Goal: Use online tool/utility

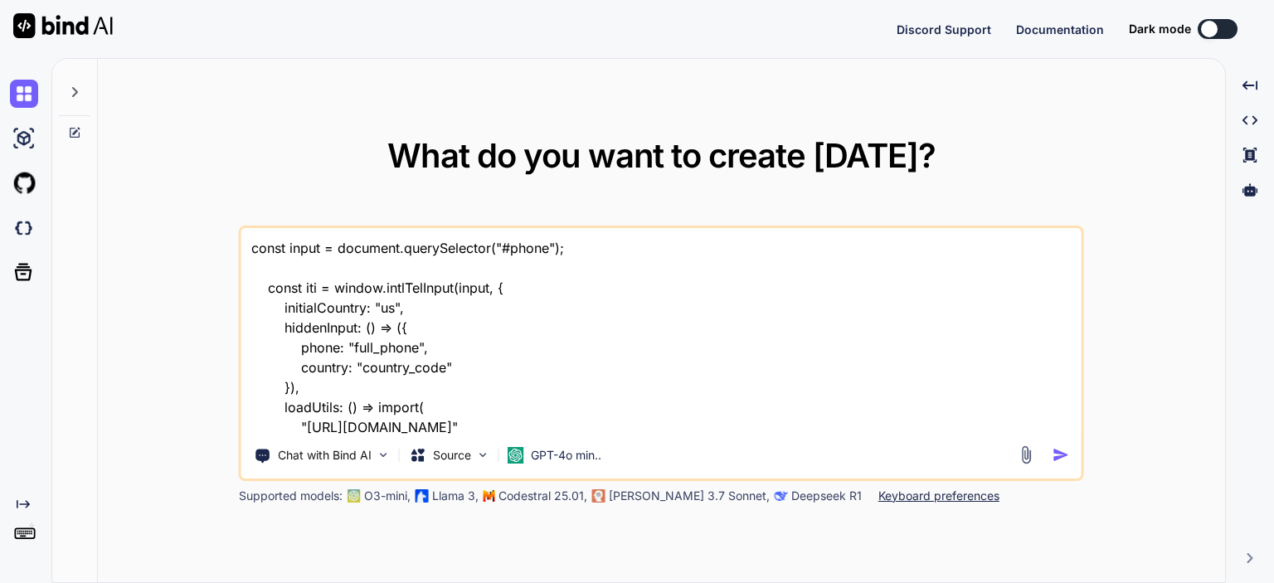
click at [558, 374] on textarea "const input = document.querySelector("#phone"); const iti = window.intlTelInput…" at bounding box center [661, 331] width 840 height 206
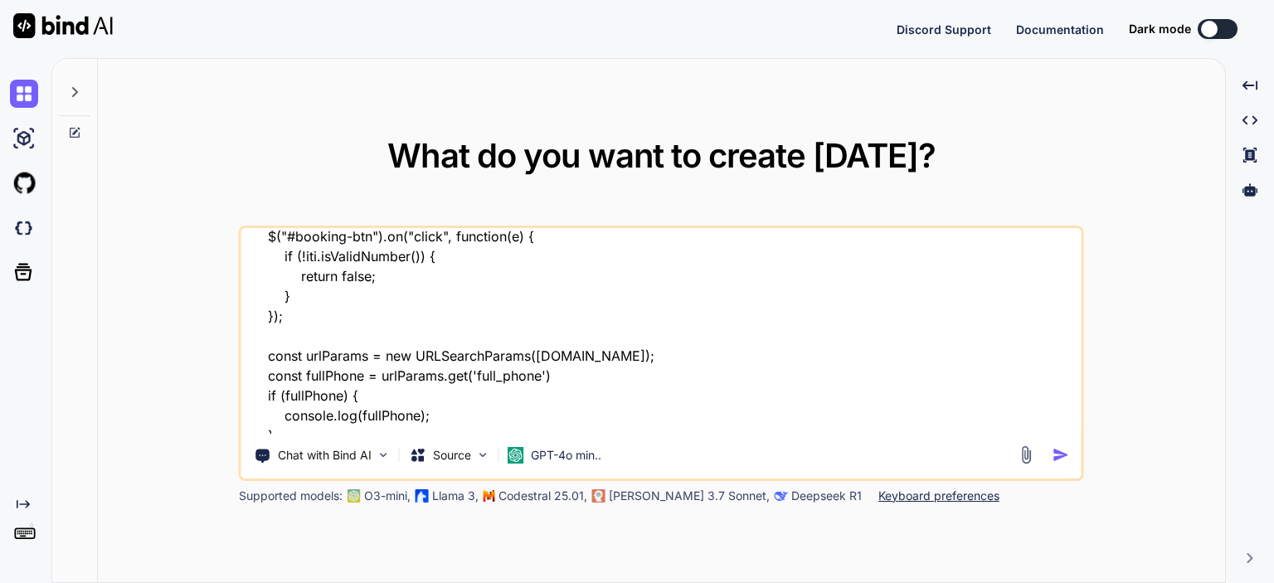
scroll to position [322, 0]
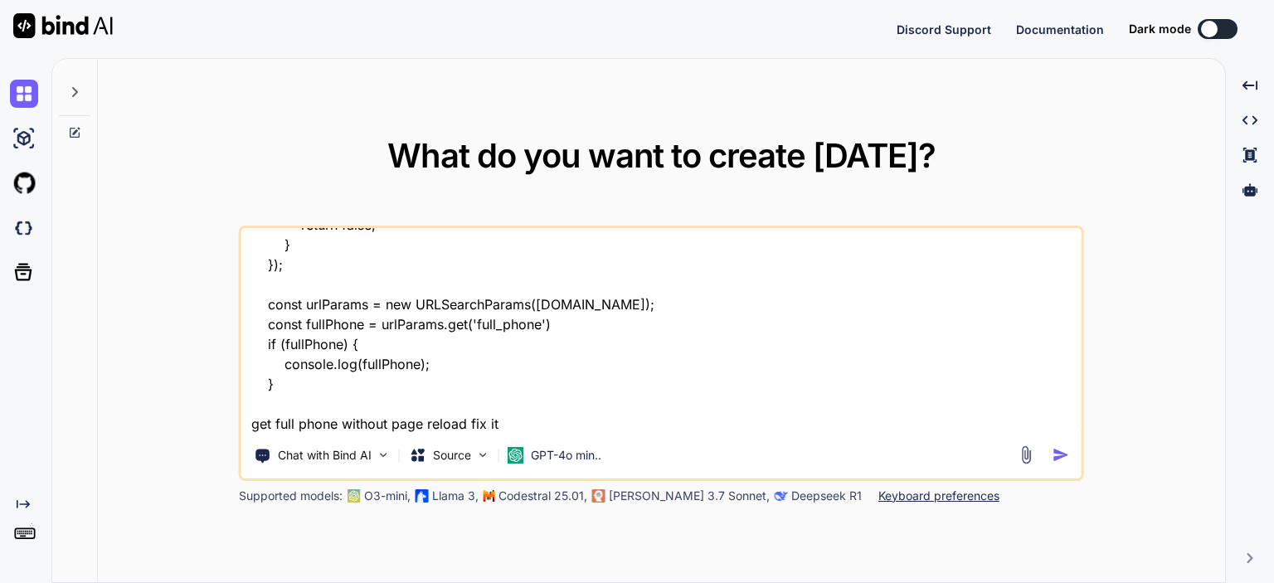
type textarea "x"
drag, startPoint x: 554, startPoint y: 418, endPoint x: 270, endPoint y: 266, distance: 322.5
click at [270, 266] on textarea "const input = document.querySelector("#phone"); const iti = window.intlTelInput…" at bounding box center [661, 331] width 840 height 206
click at [335, 391] on textarea "const input = document.querySelector("#phone"); const iti = window.intlTelInput…" at bounding box center [661, 331] width 840 height 206
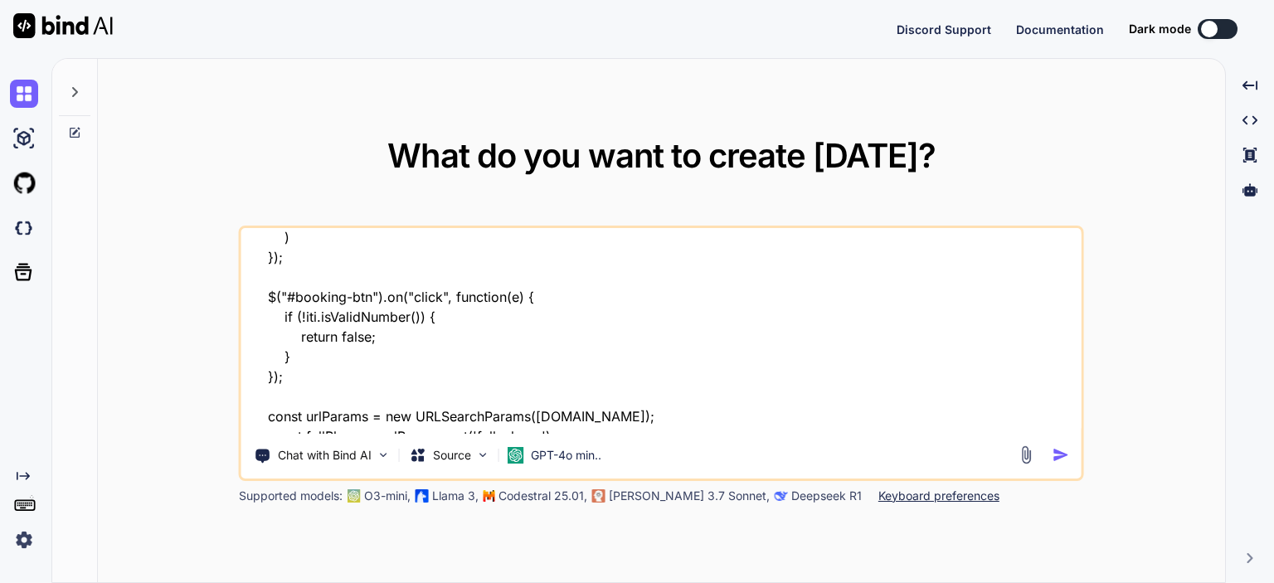
scroll to position [0, 0]
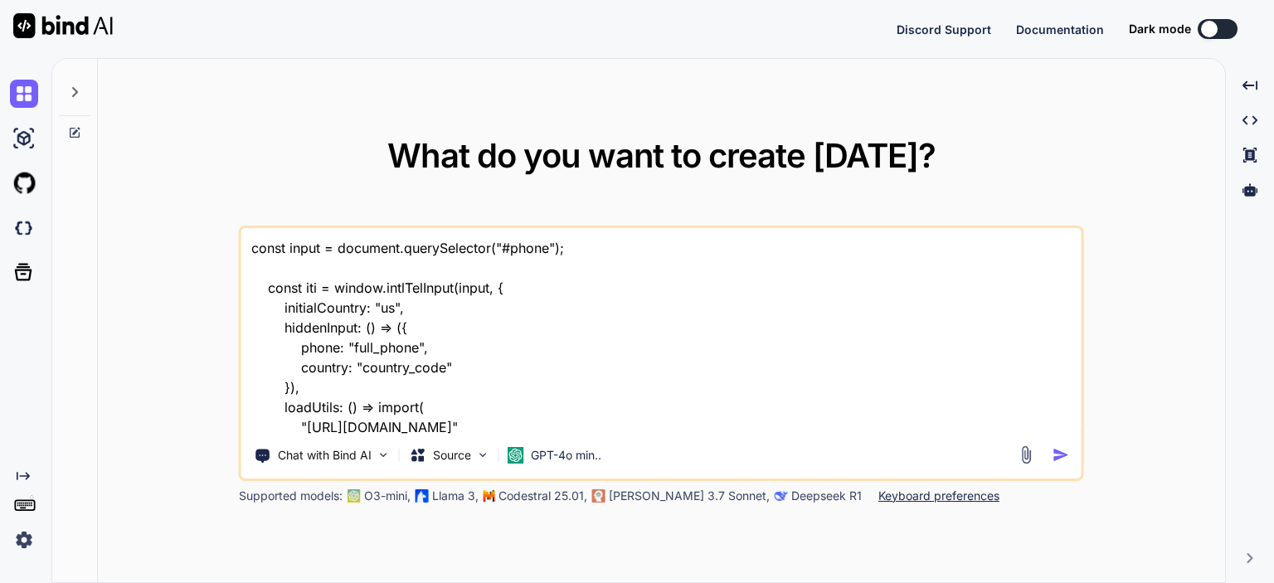
drag, startPoint x: 509, startPoint y: 422, endPoint x: 149, endPoint y: 179, distance: 433.8
click at [149, 179] on div "What do you want to create today? const input = document.querySelector("#phone"…" at bounding box center [662, 321] width 1128 height 525
type textarea "const input = document.querySelector("#phone"); const form = document.querySele…"
type textarea "x"
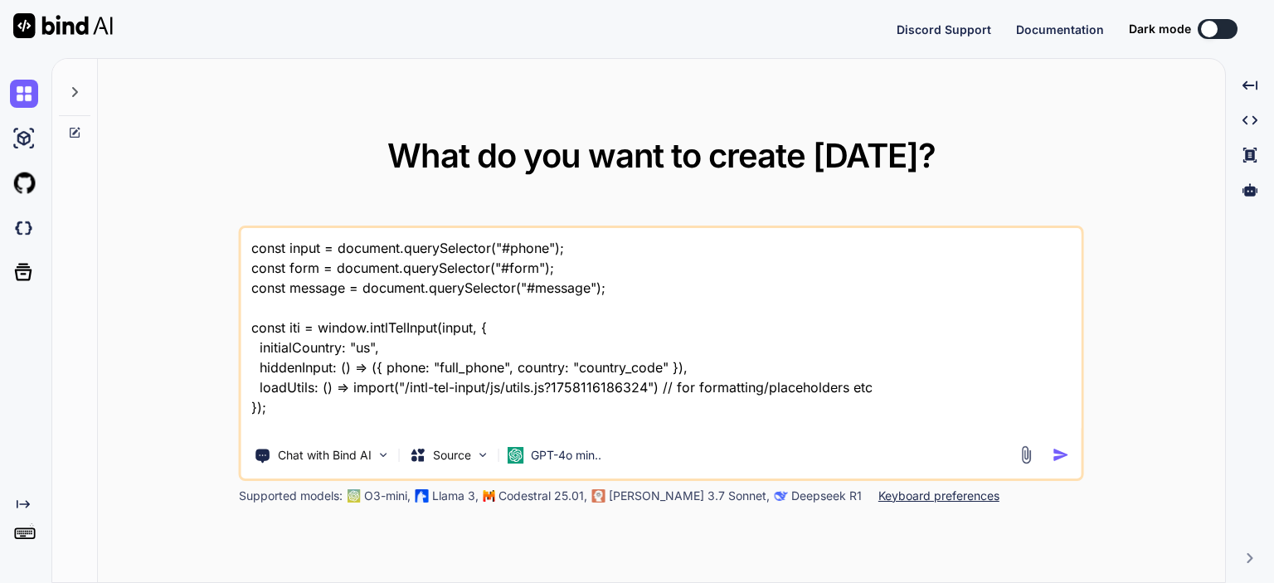
type textarea "x"
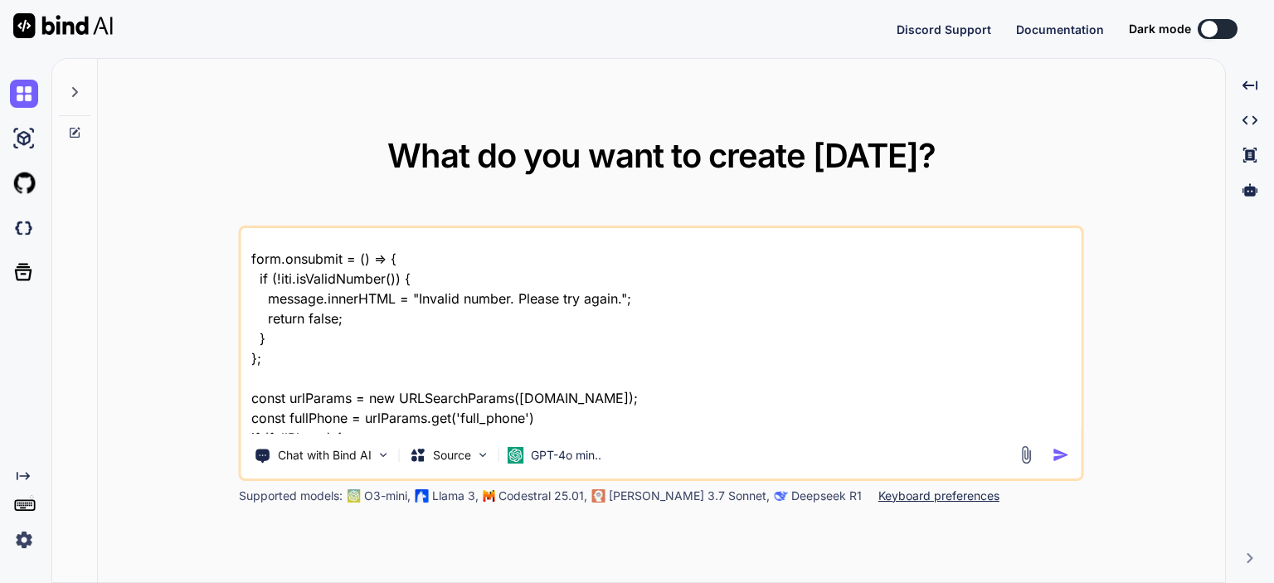
scroll to position [242, 0]
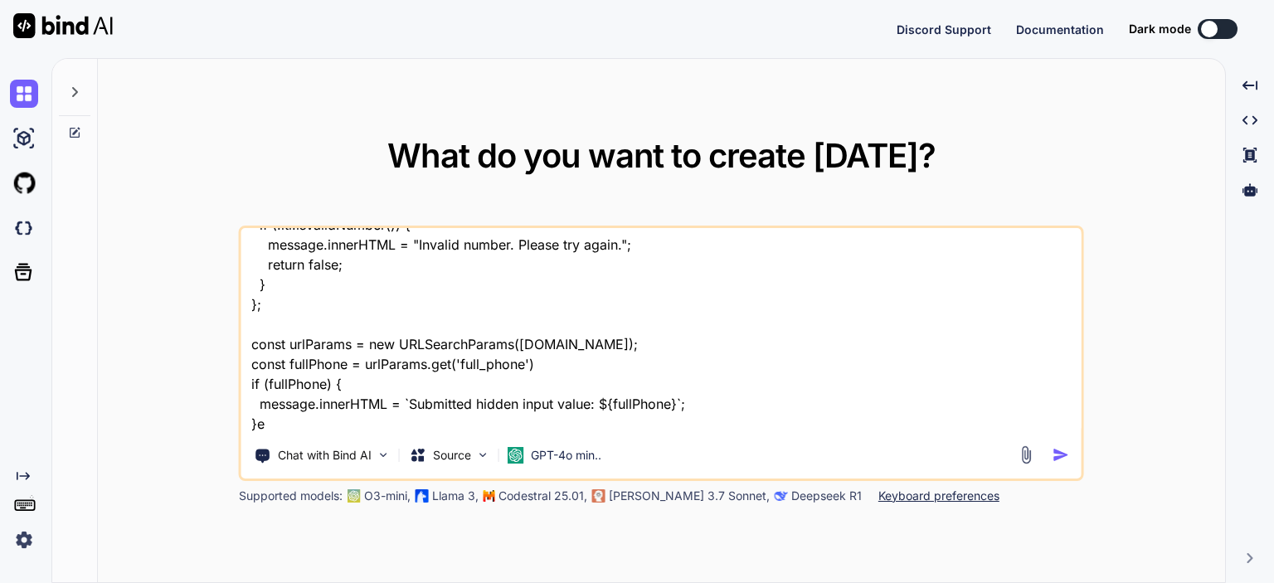
type textarea "const input = document.querySelector("#phone"); const form = document.querySele…"
type textarea "x"
type textarea "const input = document.querySelector("#phone"); const form = document.querySele…"
type textarea "x"
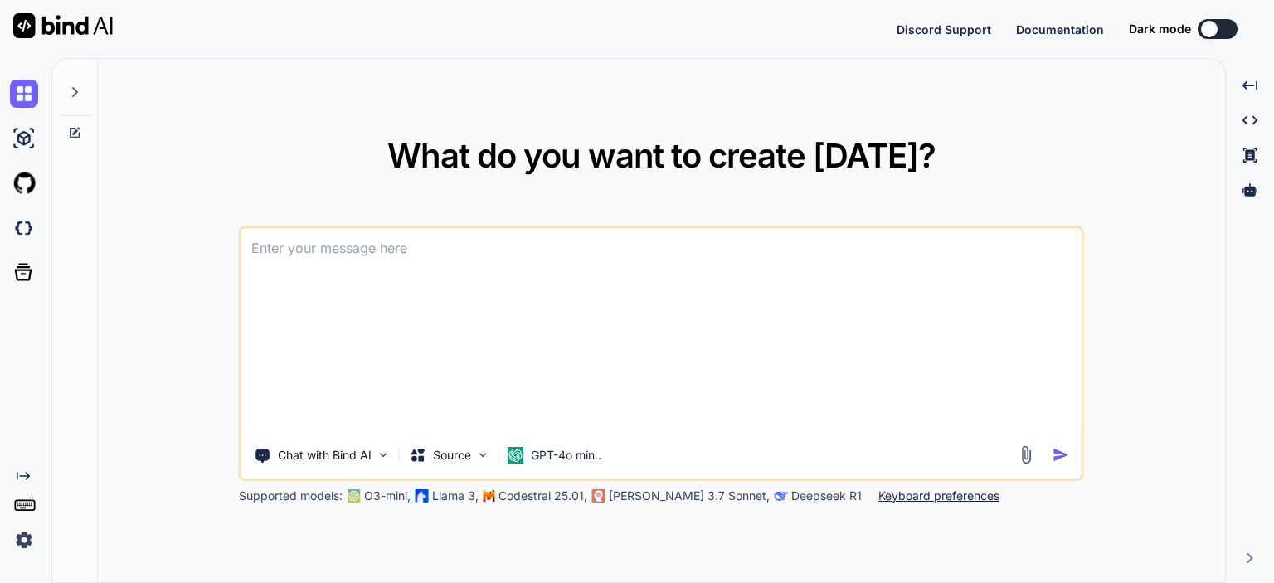
scroll to position [0, 0]
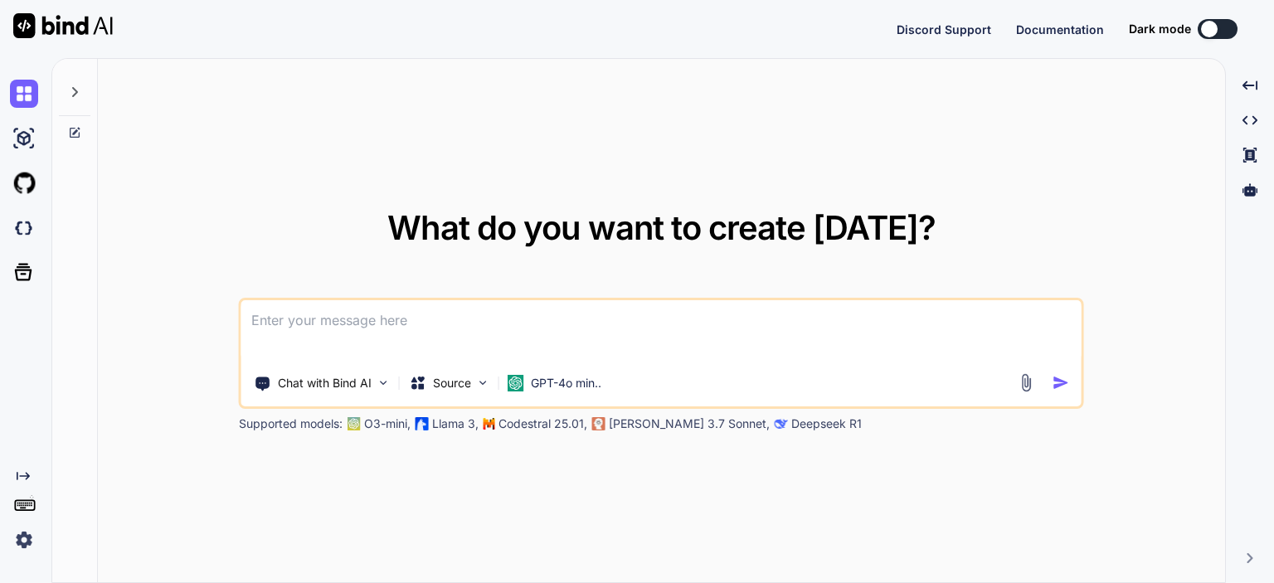
click at [71, 87] on icon at bounding box center [74, 91] width 13 height 13
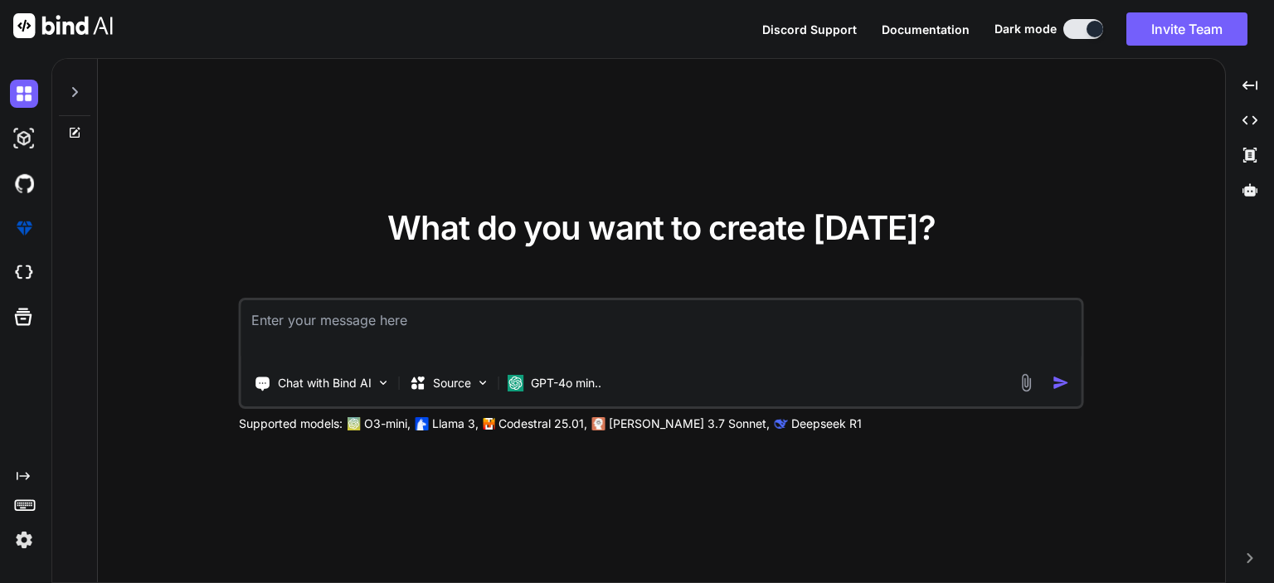
click at [388, 330] on textarea at bounding box center [661, 330] width 840 height 61
type textarea "x"
type textarea "const input = document.querySelector("#phone"); const form = document.querySele…"
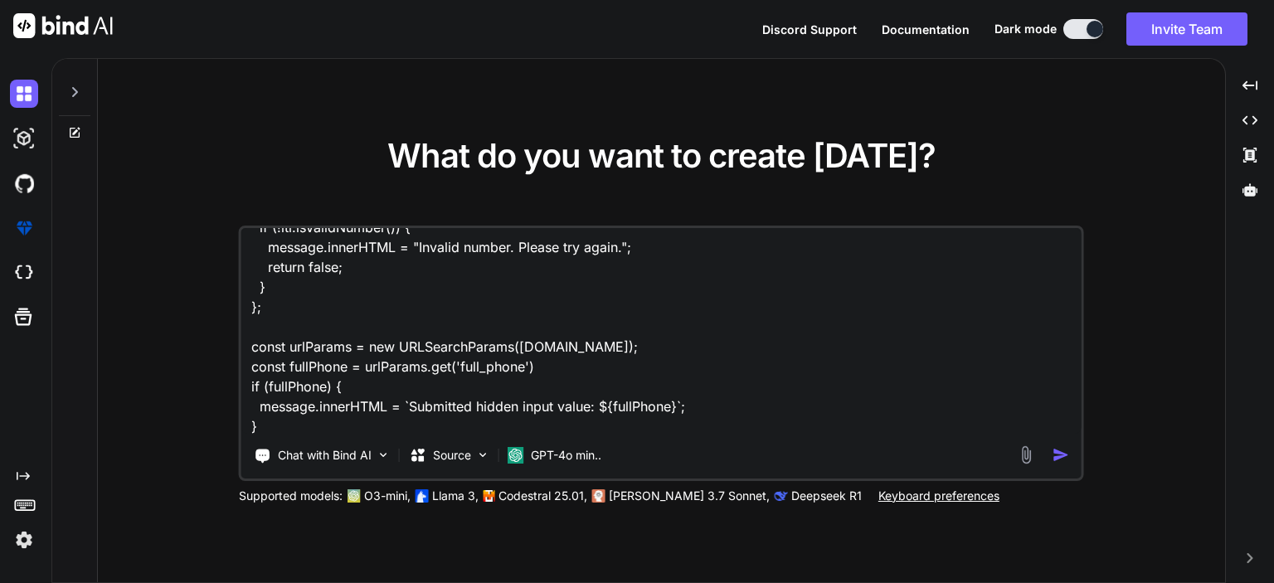
scroll to position [242, 0]
type textarea "x"
type textarea "const input = document.querySelector("#phone"); const form = document.querySele…"
type textarea "x"
type textarea "const input = document.querySelector("#phone"); const form = document.querySele…"
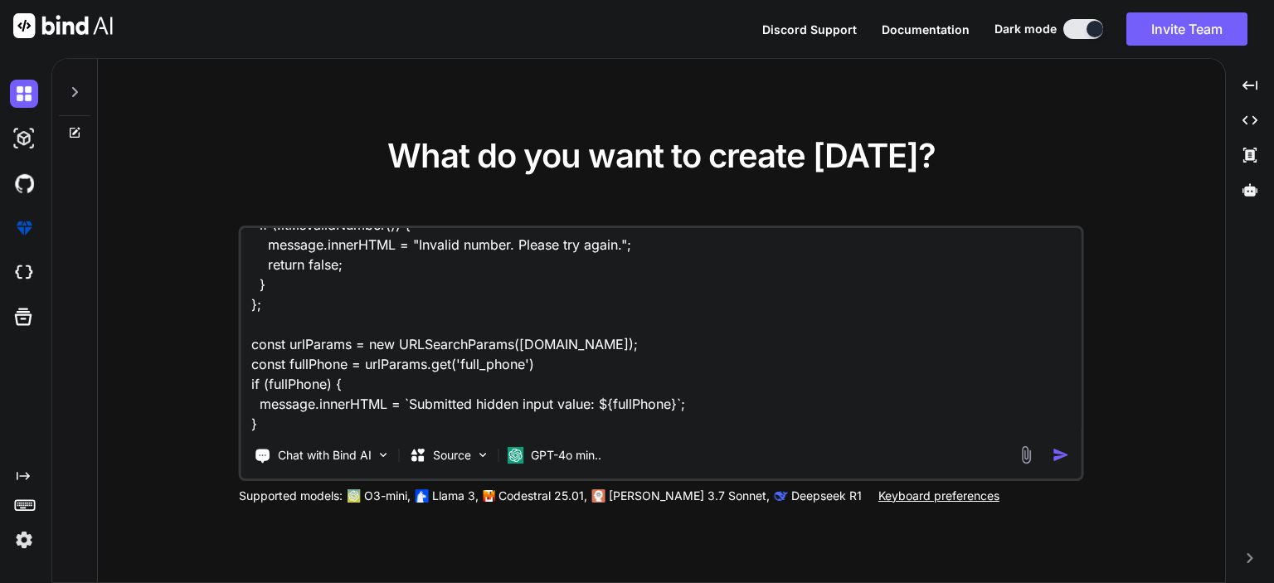
type textarea "x"
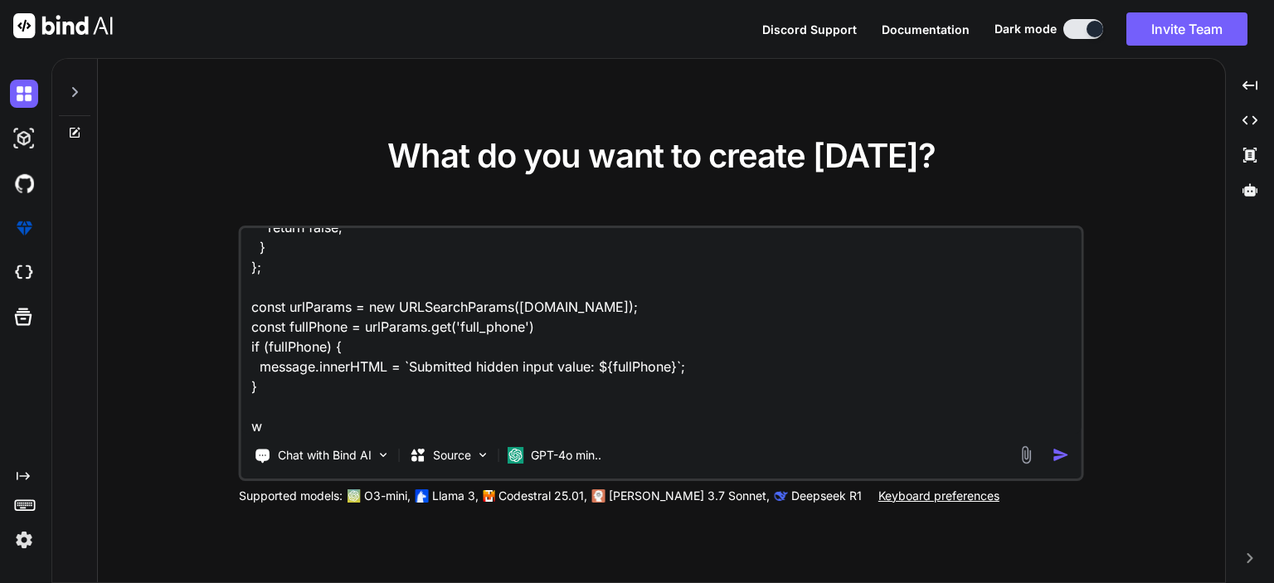
type textarea "const input = document.querySelector("#phone"); const form = document.querySele…"
type textarea "x"
type textarea "const input = document.querySelector("#phone"); const form = document.querySele…"
type textarea "x"
type textarea "const input = document.querySelector("#phone"); const form = document.querySele…"
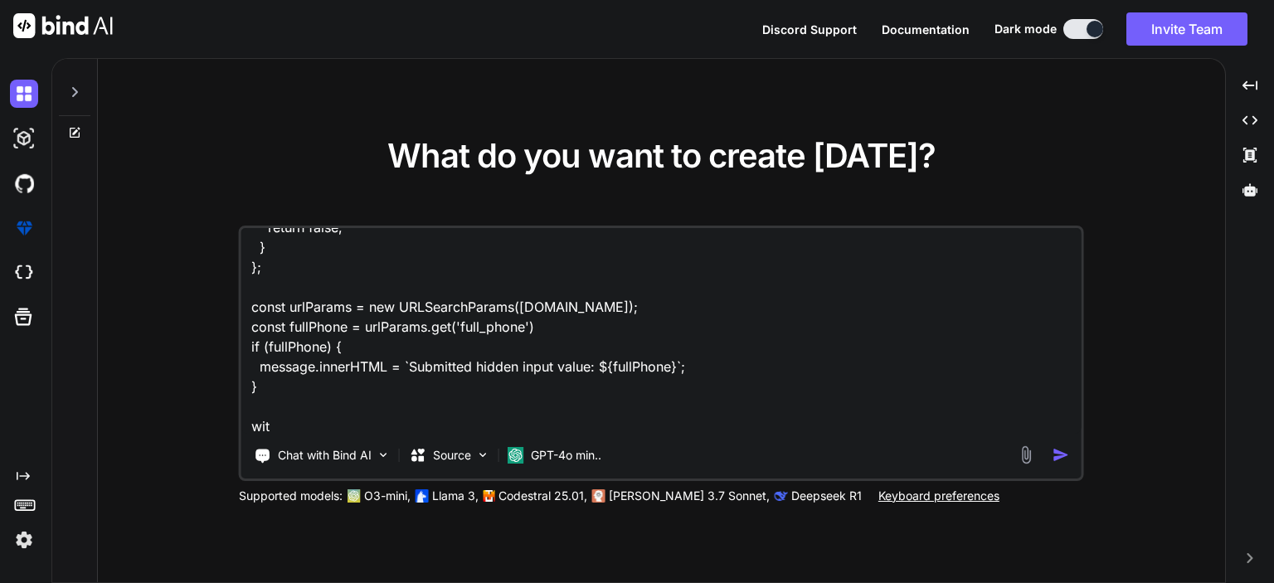
type textarea "x"
type textarea "const input = document.querySelector("#phone"); const form = document.querySele…"
type textarea "x"
type textarea "const input = document.querySelector("#phone"); const form = document.querySele…"
type textarea "x"
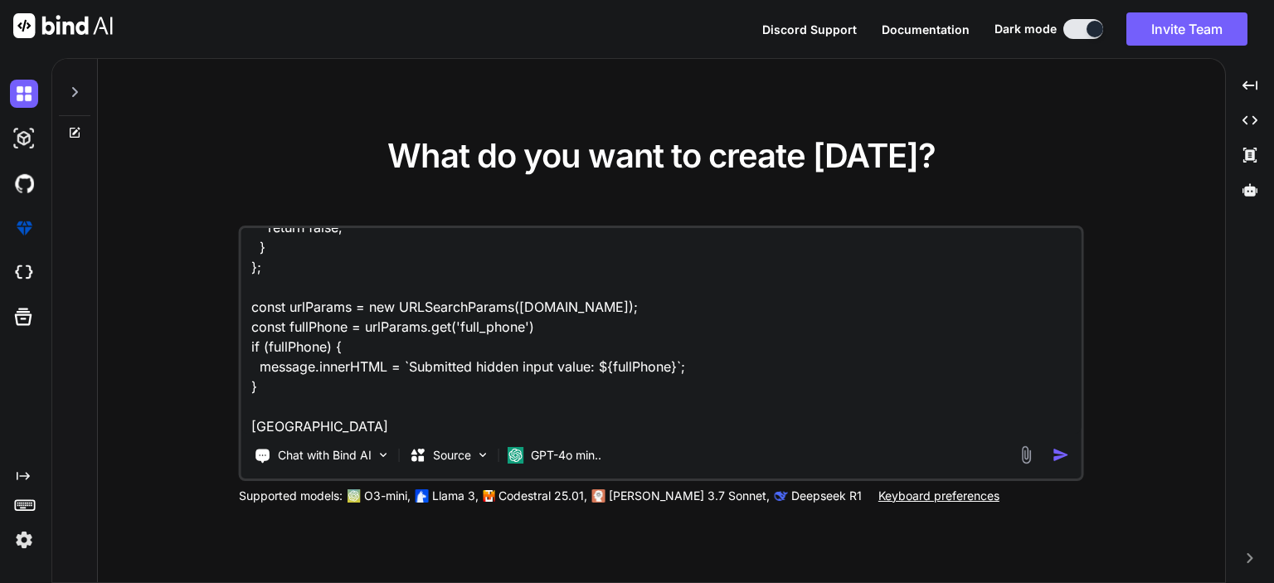
type textarea "const input = document.querySelector("#phone"); const form = document.querySele…"
type textarea "x"
type textarea "const input = document.querySelector("#phone"); const form = document.querySele…"
type textarea "x"
type textarea "const input = document.querySelector("#phone"); const form = document.querySele…"
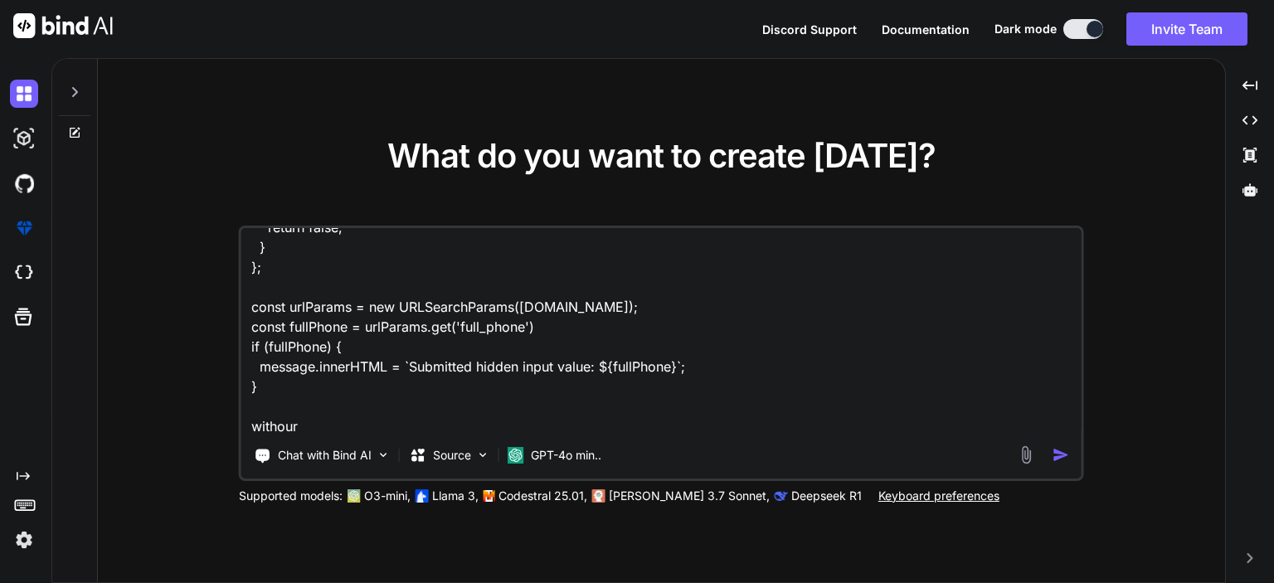
type textarea "x"
type textarea "const input = document.querySelector("#phone"); const form = document.querySele…"
type textarea "x"
type textarea "const input = document.querySelector("#phone"); const form = document.querySele…"
type textarea "x"
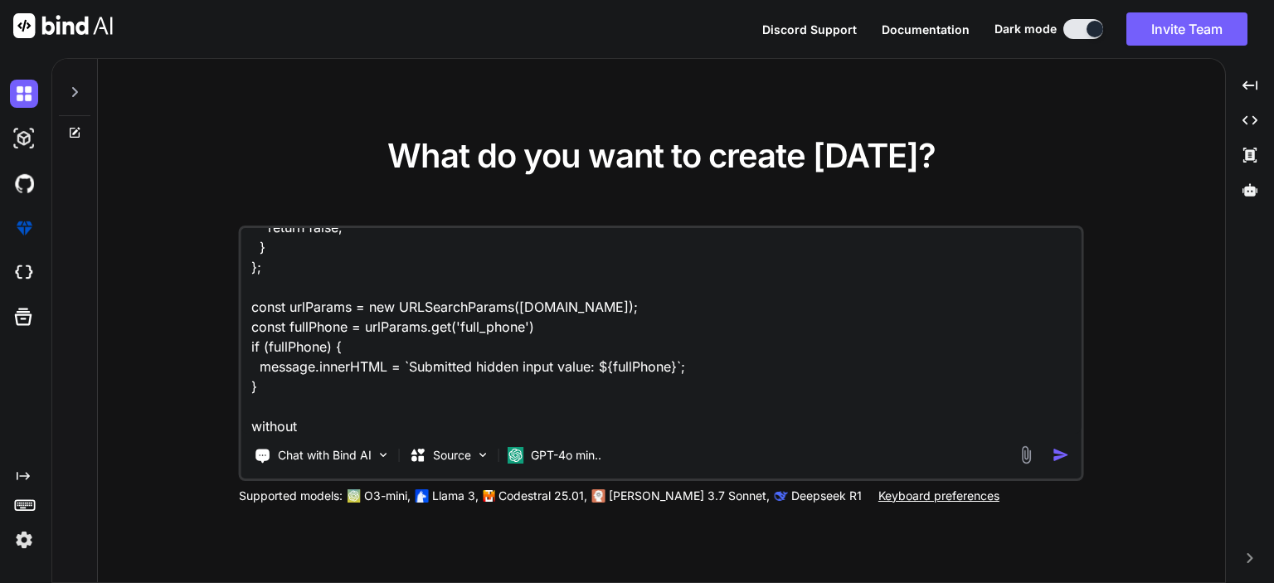
type textarea "const input = document.querySelector("#phone"); const form = document.querySele…"
type textarea "x"
type textarea "const input = document.querySelector("#phone"); const form = document.querySele…"
type textarea "x"
type textarea "const input = document.querySelector("#phone"); const form = document.querySele…"
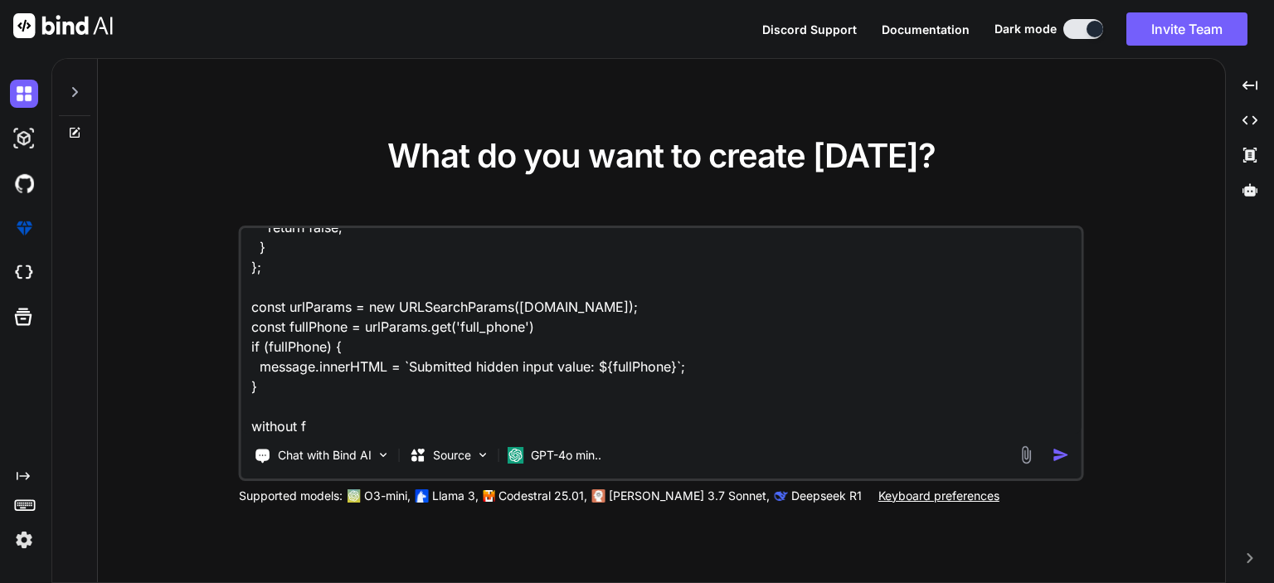
type textarea "x"
type textarea "const input = document.querySelector("#phone"); const form = document.querySele…"
type textarea "x"
type textarea "const input = document.querySelector("#phone"); const form = document.querySele…"
type textarea "x"
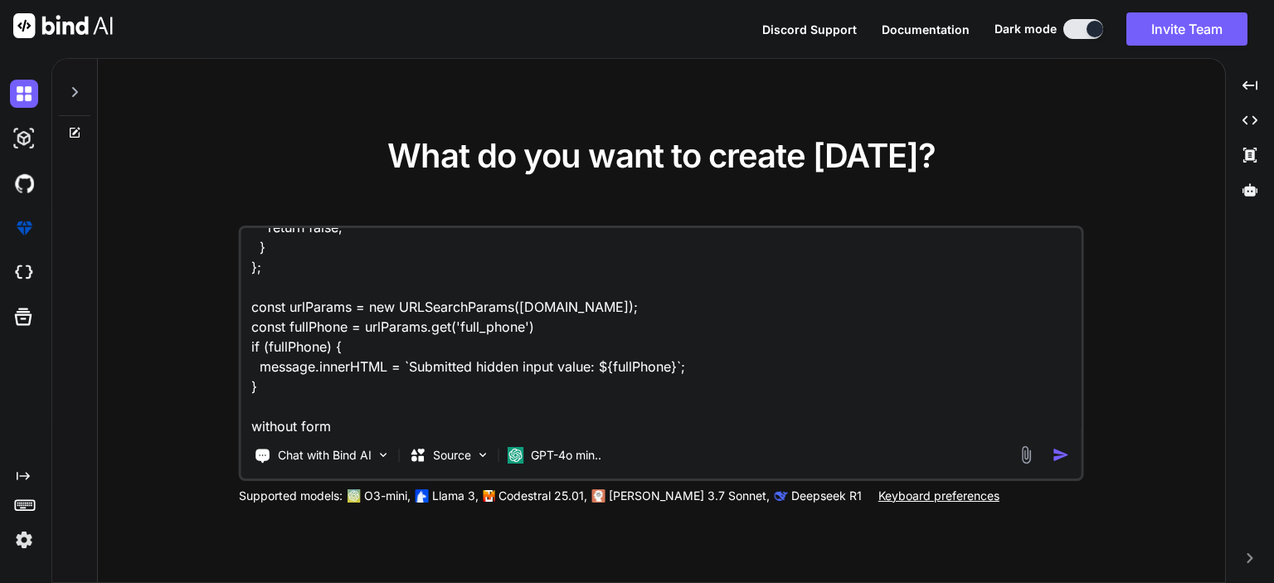
type textarea "const input = document.querySelector("#phone"); const form = document.querySele…"
type textarea "x"
type textarea "const input = document.querySelector("#phone"); const form = document.querySele…"
type textarea "x"
type textarea "const input = document.querySelector("#phone"); const form = document.querySele…"
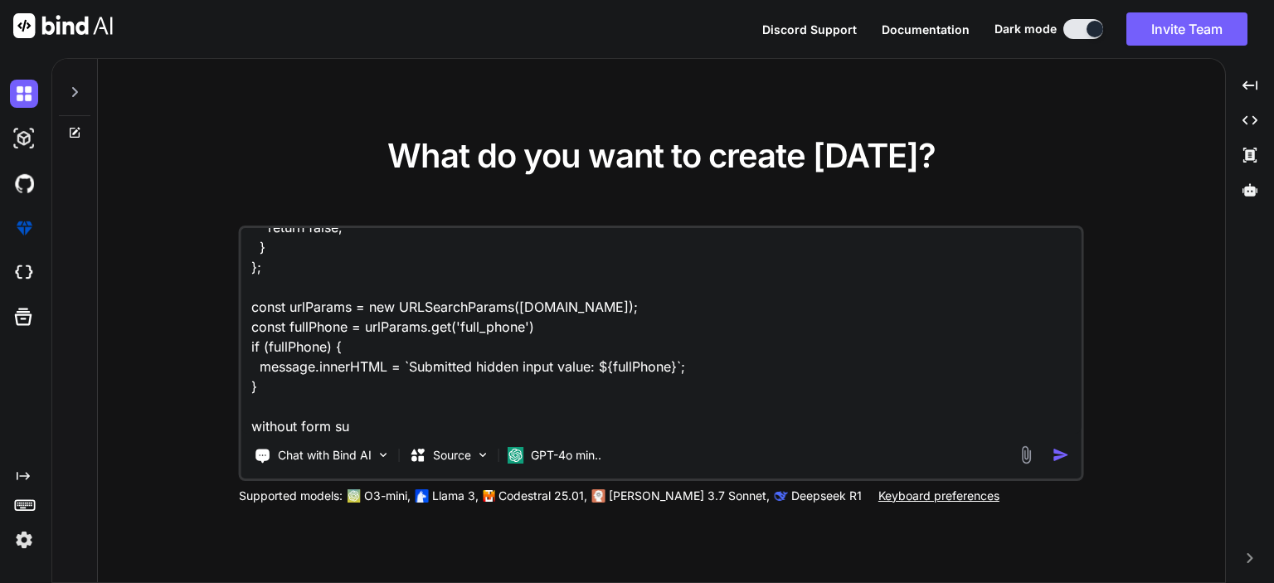
type textarea "x"
type textarea "const input = document.querySelector("#phone"); const form = document.querySele…"
type textarea "x"
type textarea "const input = document.querySelector("#phone"); const form = document.querySele…"
type textarea "x"
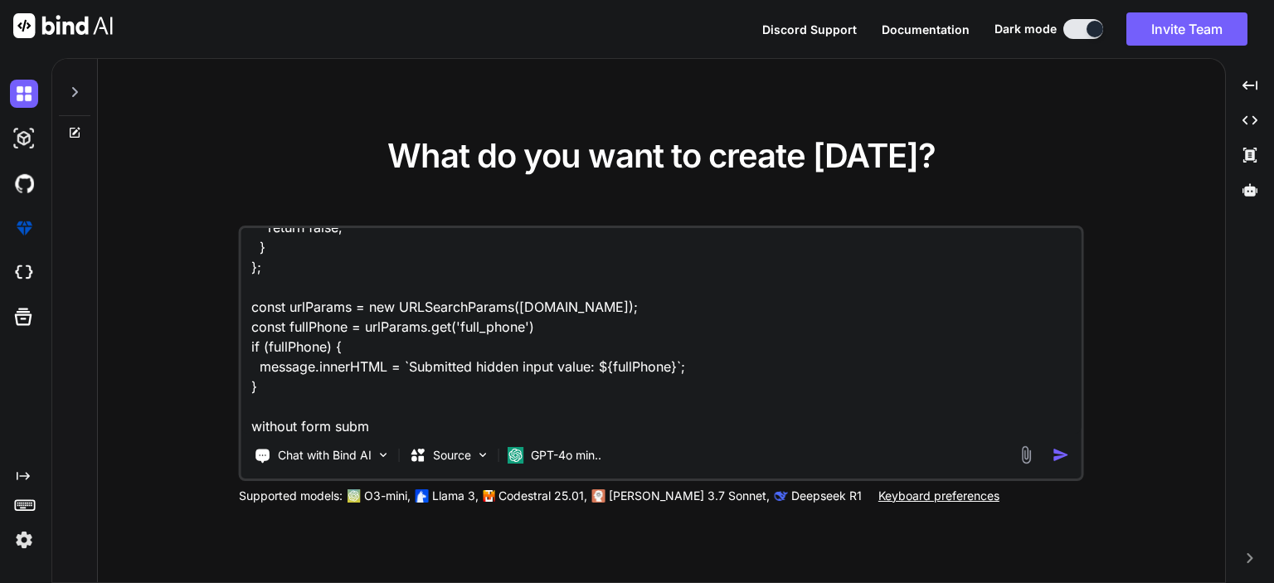
type textarea "const input = document.querySelector("#phone"); const form = document.querySele…"
type textarea "x"
type textarea "const input = document.querySelector("#phone"); const form = document.querySele…"
type textarea "x"
type textarea "const input = document.querySelector("#phone"); const form = document.querySele…"
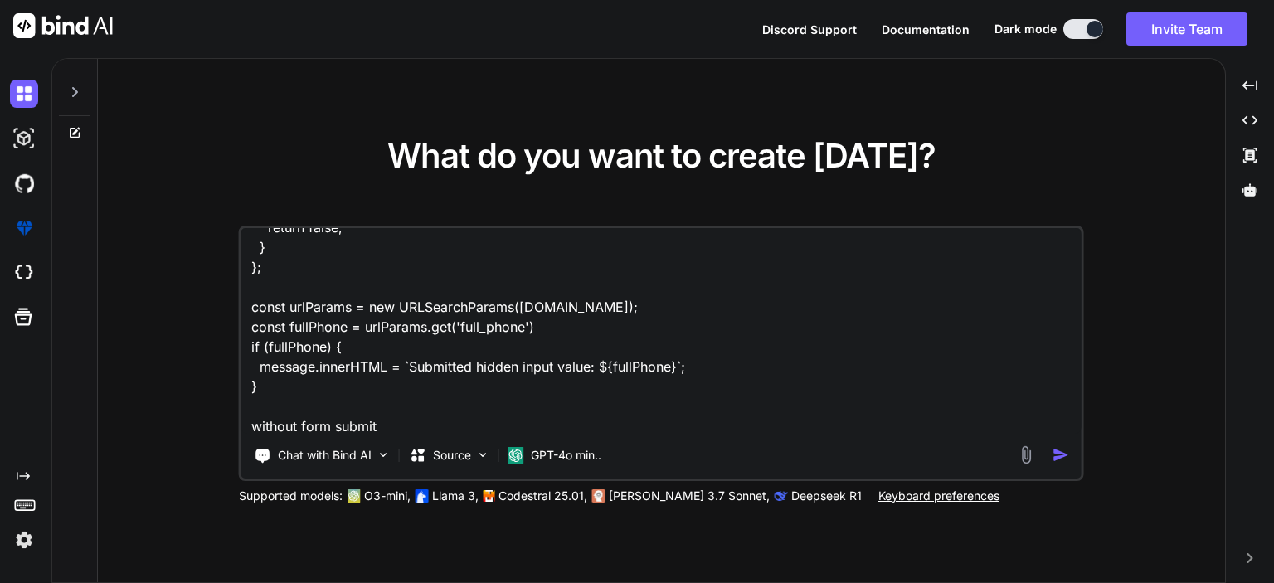
type textarea "x"
type textarea "const input = document.querySelector("#phone"); const form = document.querySele…"
type textarea "x"
type textarea "const input = document.querySelector("#phone"); const form = document.querySele…"
type textarea "x"
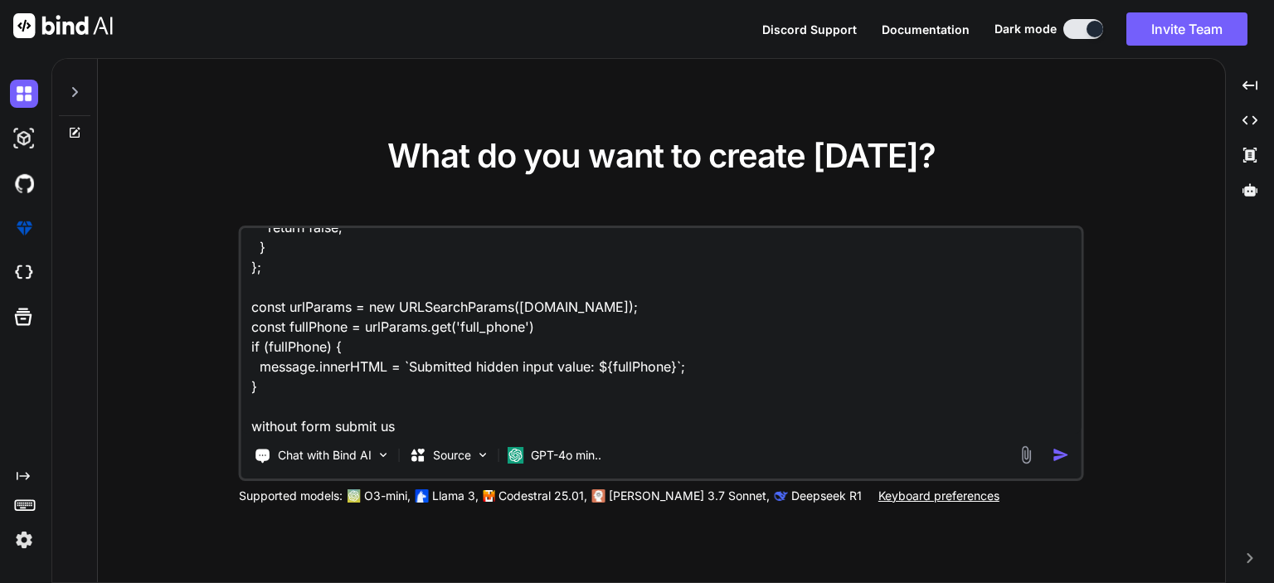
type textarea "const input = document.querySelector("#phone"); const form = document.querySele…"
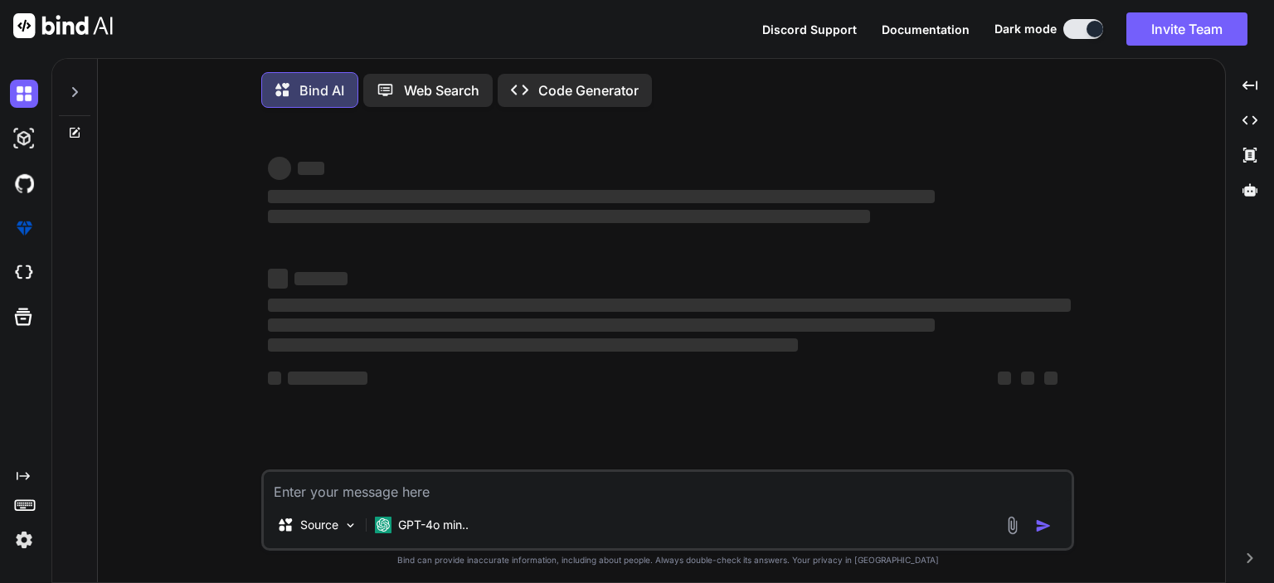
type textarea "x"
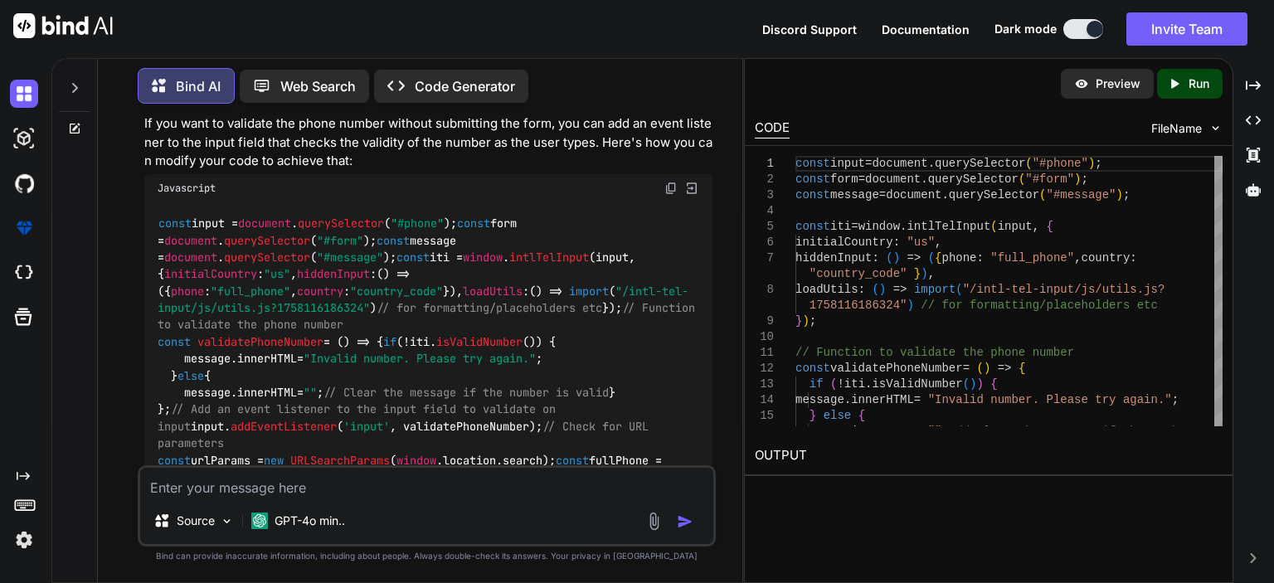
scroll to position [228, 0]
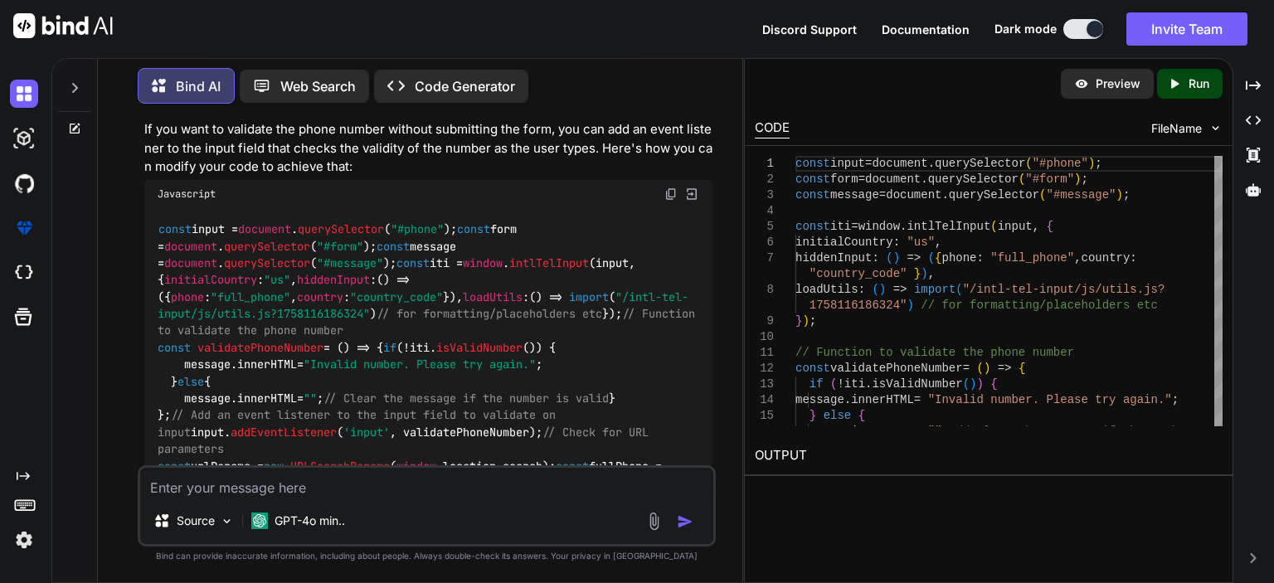
click at [670, 189] on img at bounding box center [671, 194] width 13 height 13
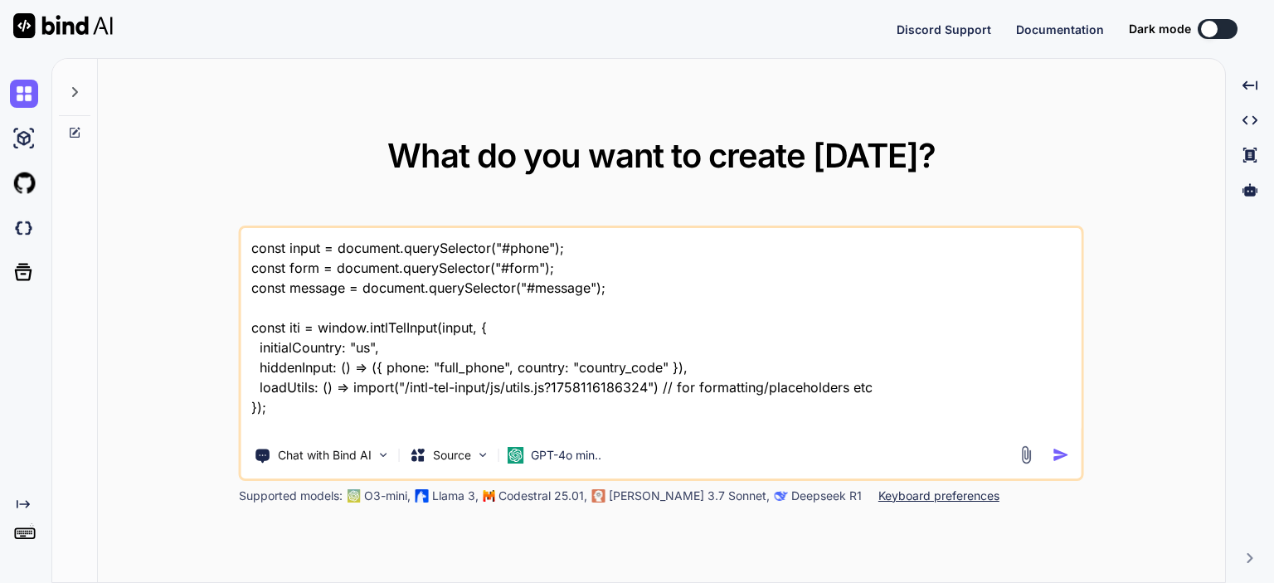
type textarea "x"
click at [504, 408] on textarea "const input = document.querySelector("#phone"); const form = document.querySele…" at bounding box center [661, 331] width 840 height 206
type textarea "x"
click at [465, 405] on textarea "const input = document.querySelector("#phone"); const form = document.querySele…" at bounding box center [661, 331] width 840 height 206
type textarea "x"
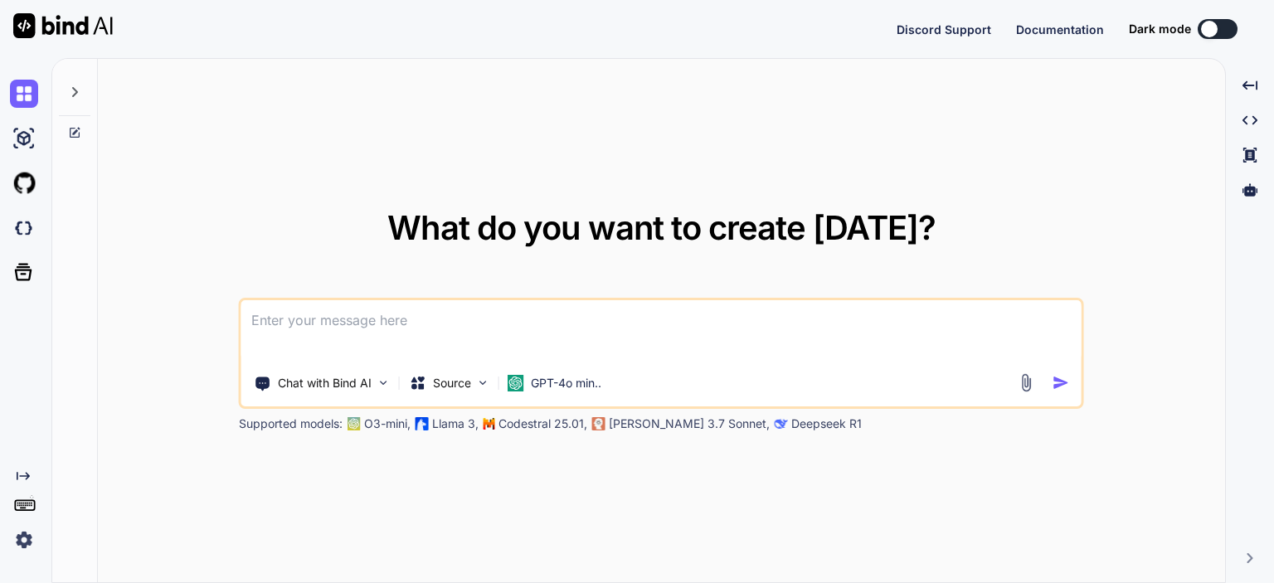
click at [66, 95] on div at bounding box center [75, 87] width 32 height 57
type textarea "x"
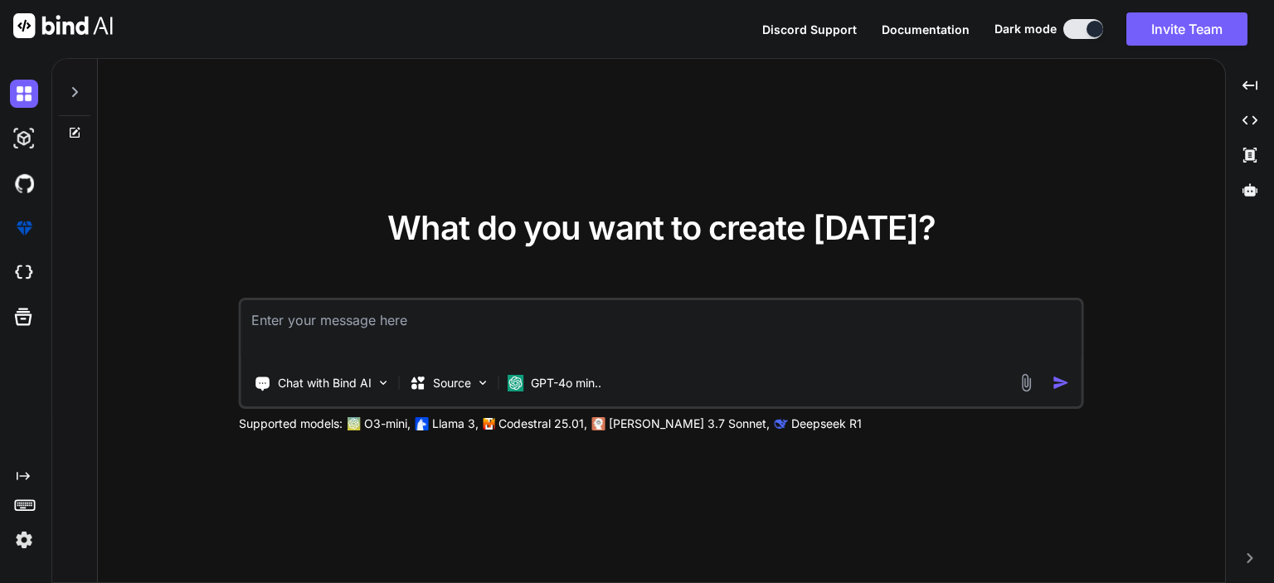
click at [392, 323] on textarea at bounding box center [661, 330] width 840 height 61
paste textarea "function showError(element, message) { [DOMAIN_NAME](".error-message").remove()…"
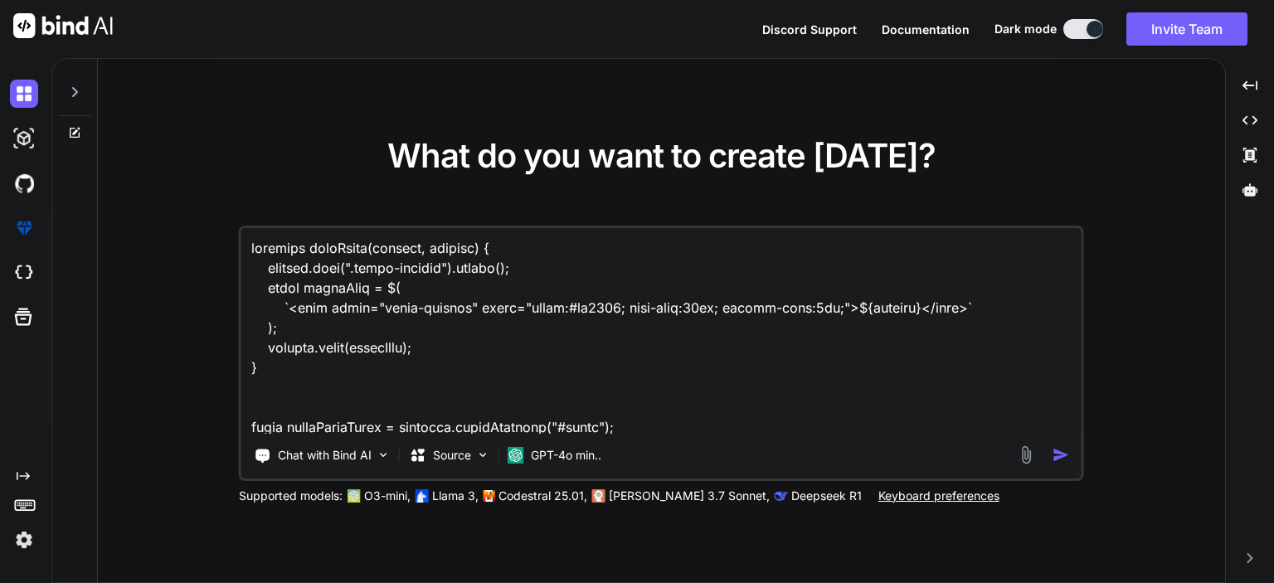
click at [328, 252] on textarea at bounding box center [661, 331] width 840 height 206
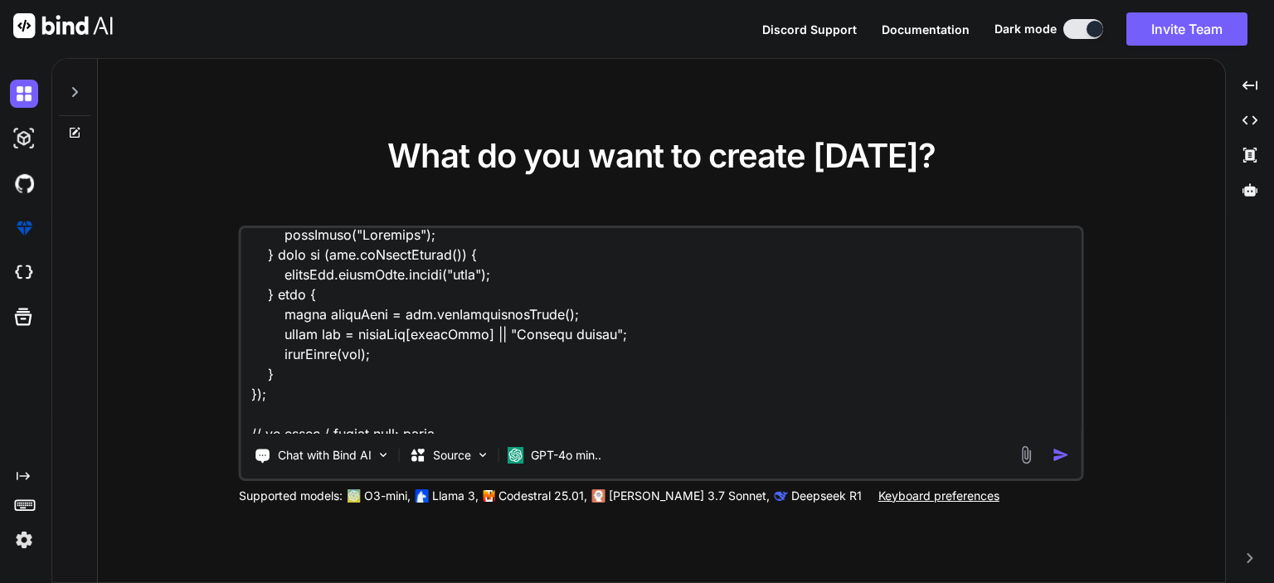
scroll to position [879, 0]
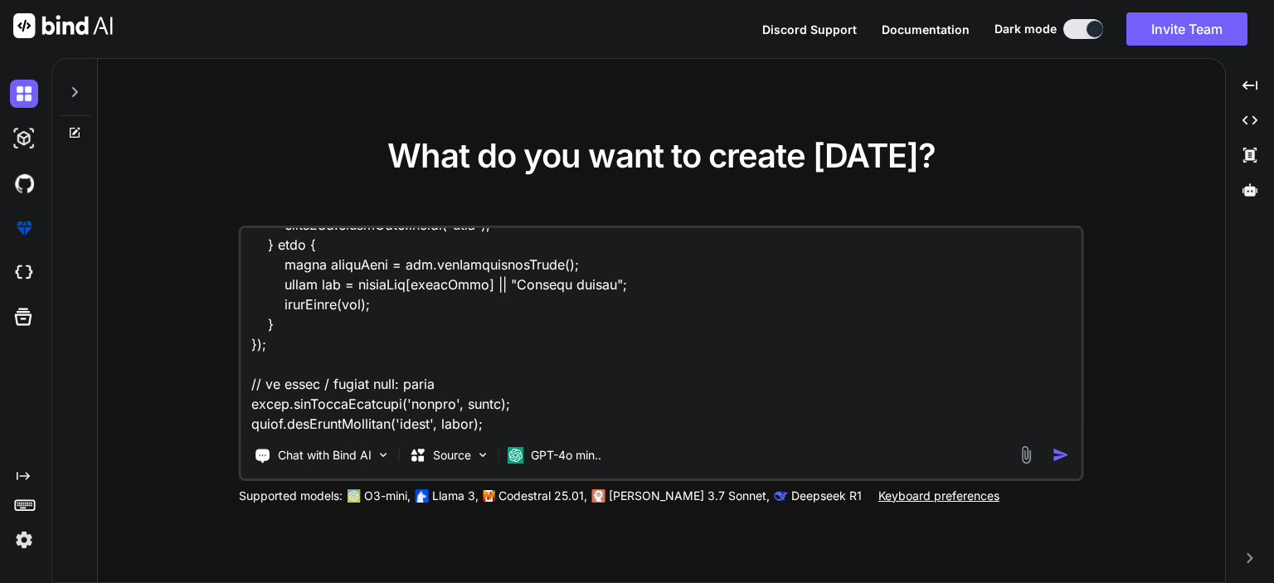
click at [521, 427] on textarea at bounding box center [661, 331] width 840 height 206
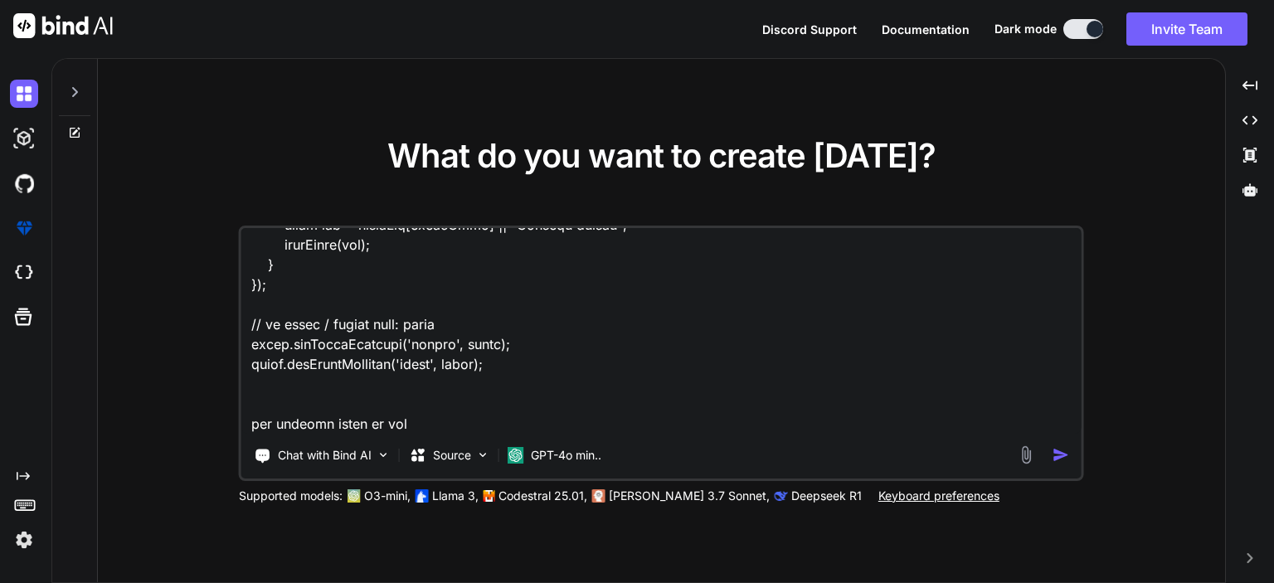
paste textarea "showError"
type textarea "function showError(element, message) { [DOMAIN_NAME](".error-message").remove()…"
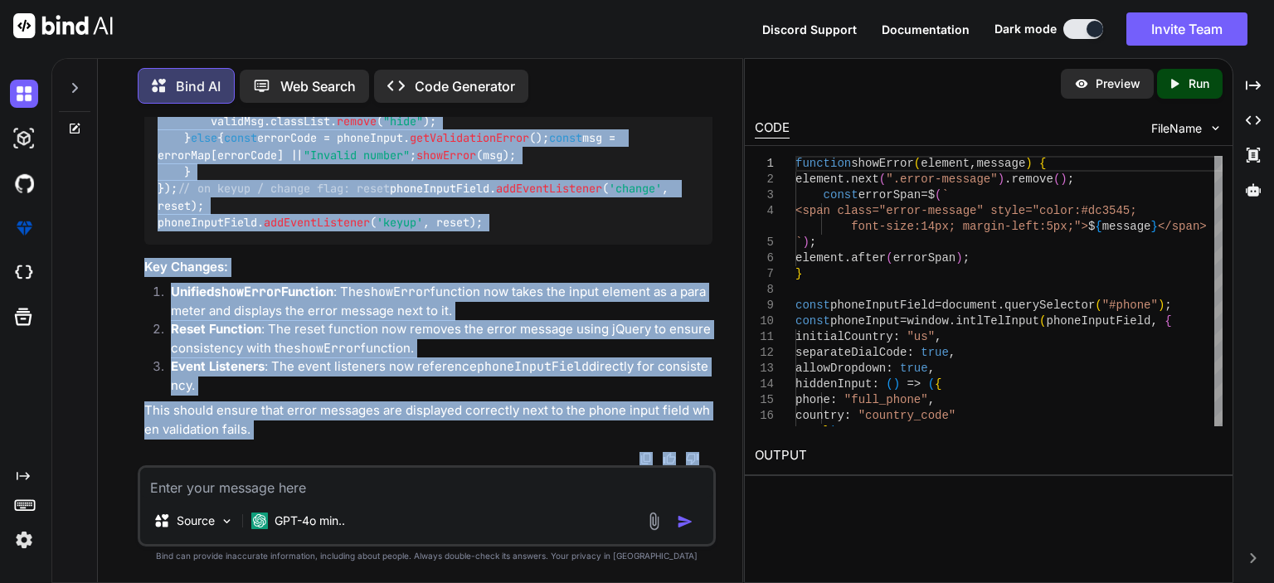
scroll to position [1446, 0]
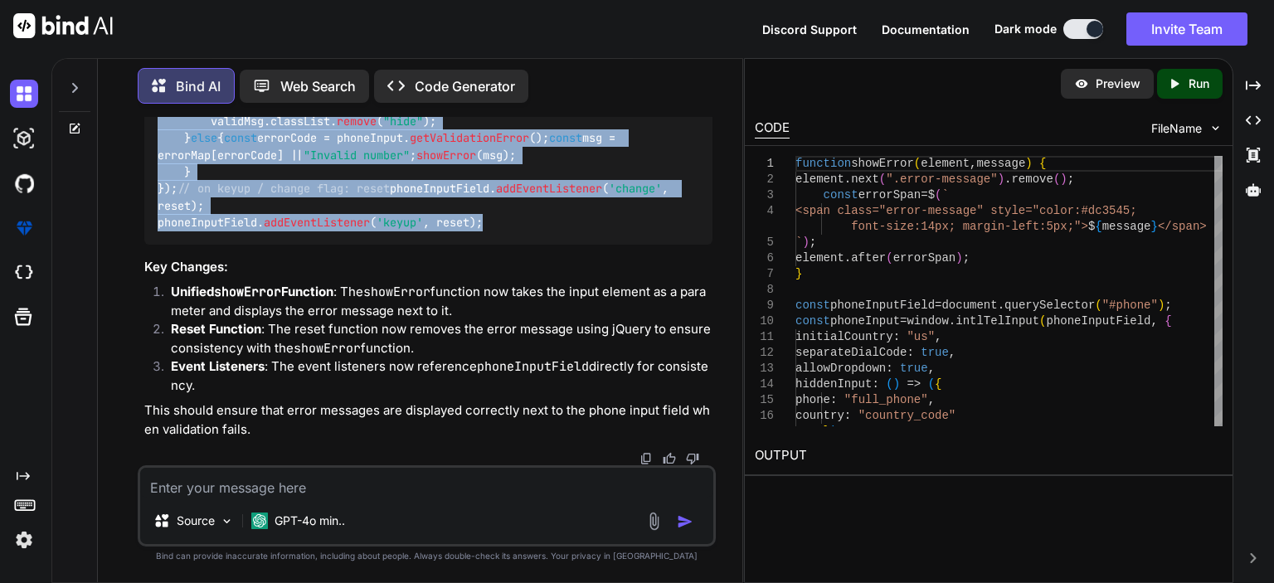
drag, startPoint x: 158, startPoint y: 308, endPoint x: 490, endPoint y: 231, distance: 341.3
copy code "const phoneInputField = document . querySelector ( "#phone" ); const phoneInput…"
